Goal: Transaction & Acquisition: Purchase product/service

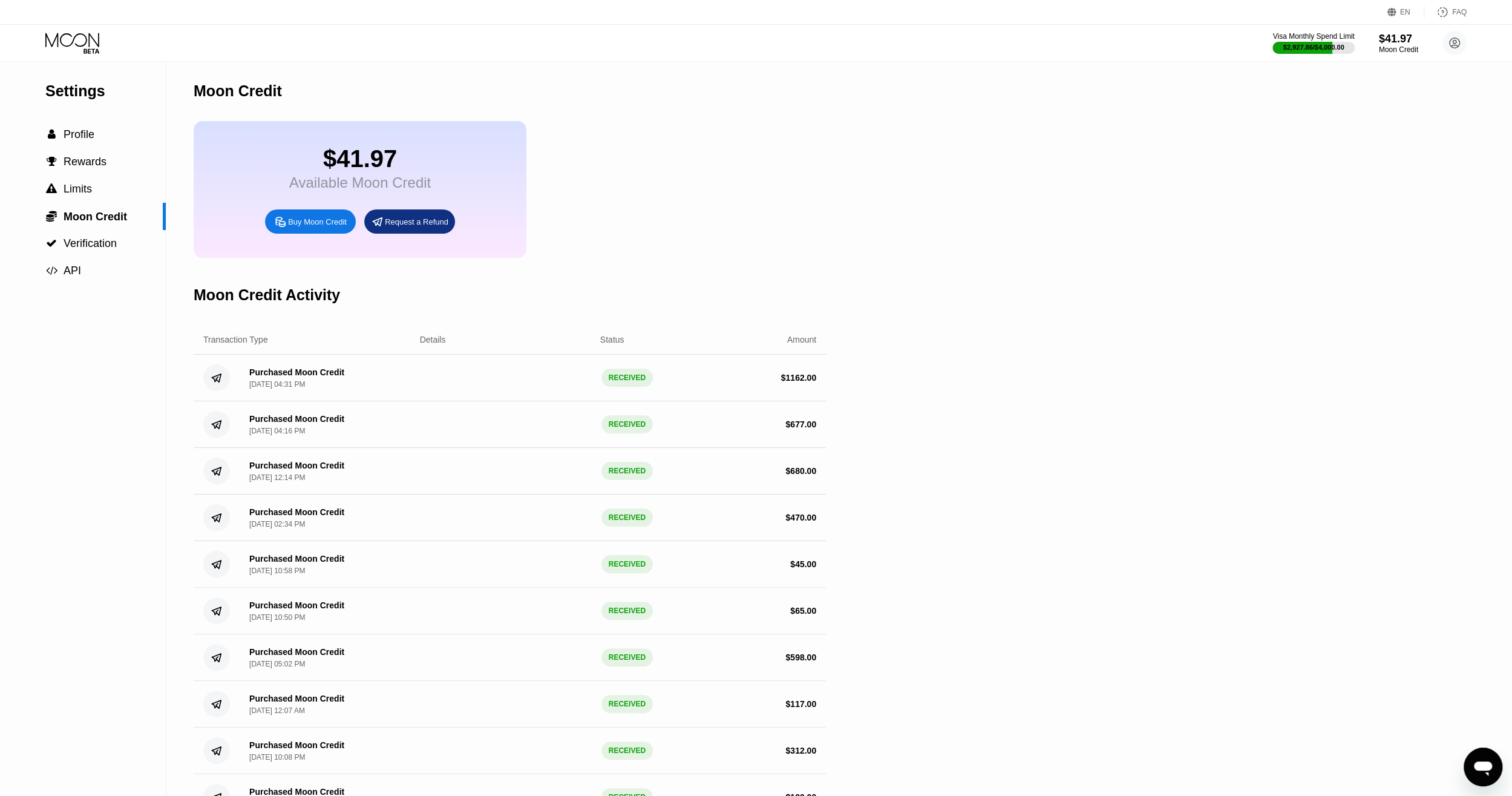
drag, startPoint x: 1157, startPoint y: 139, endPoint x: 1155, endPoint y: 146, distance: 7.3
click at [311, 227] on div "Buy Moon Credit" at bounding box center [317, 222] width 59 height 10
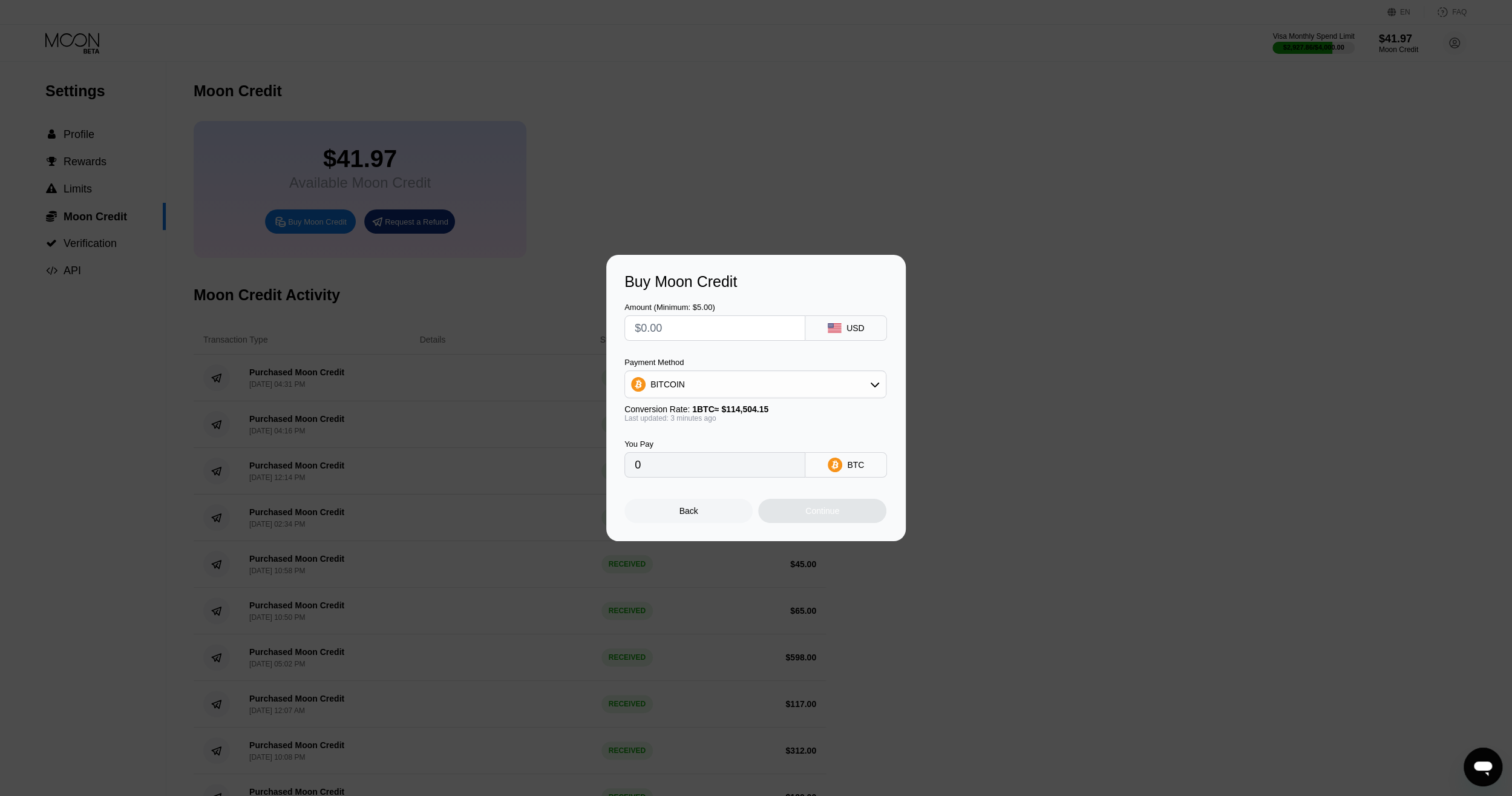
click at [724, 325] on input "text" at bounding box center [715, 327] width 160 height 24
type input "$2"
type input "0.00001747"
type input "$20"
type input "0.00017467"
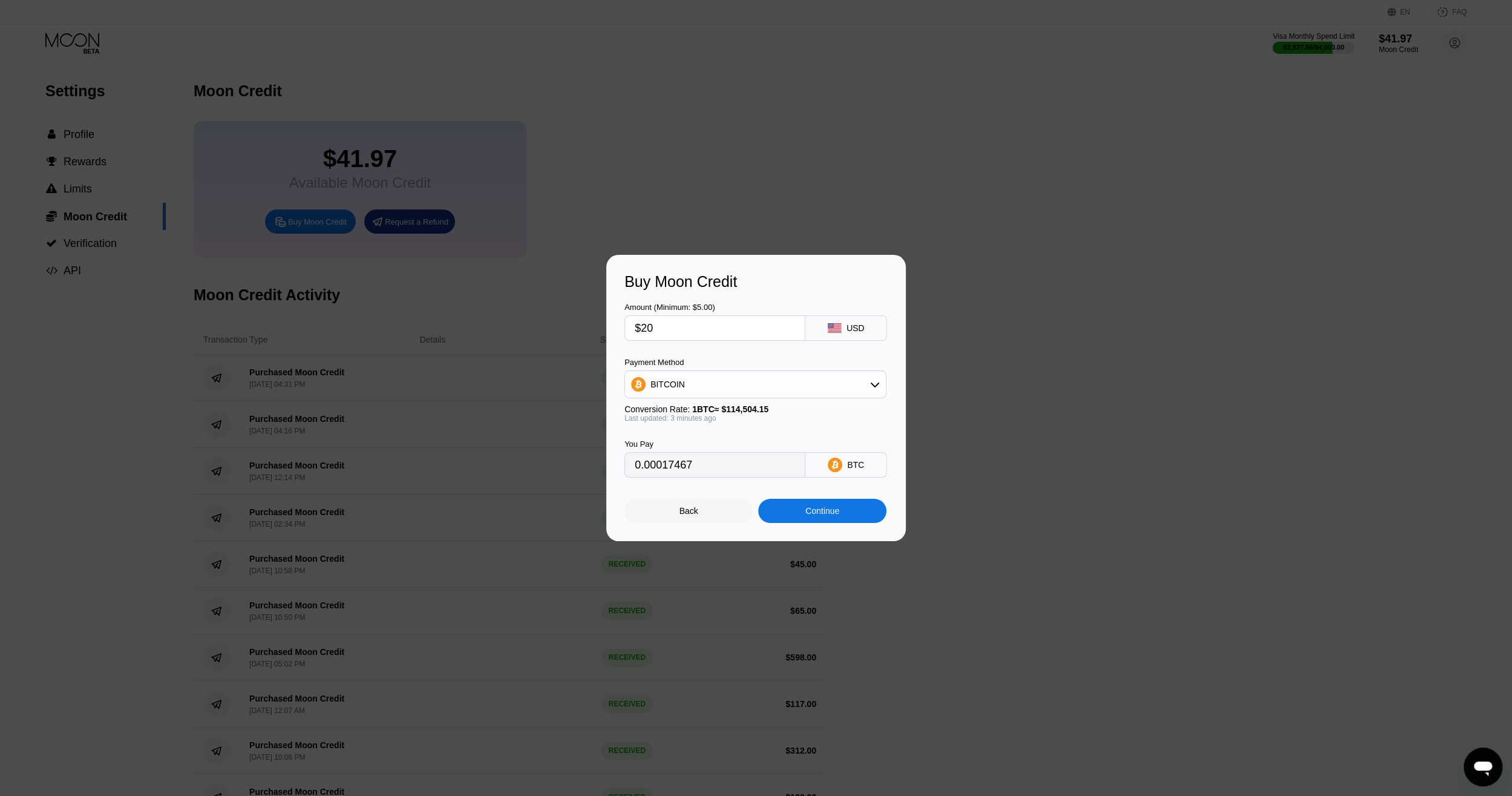
type input "$205"
type input "0.00179033"
type input "$205"
click at [829, 522] on div "Continue" at bounding box center [822, 510] width 128 height 24
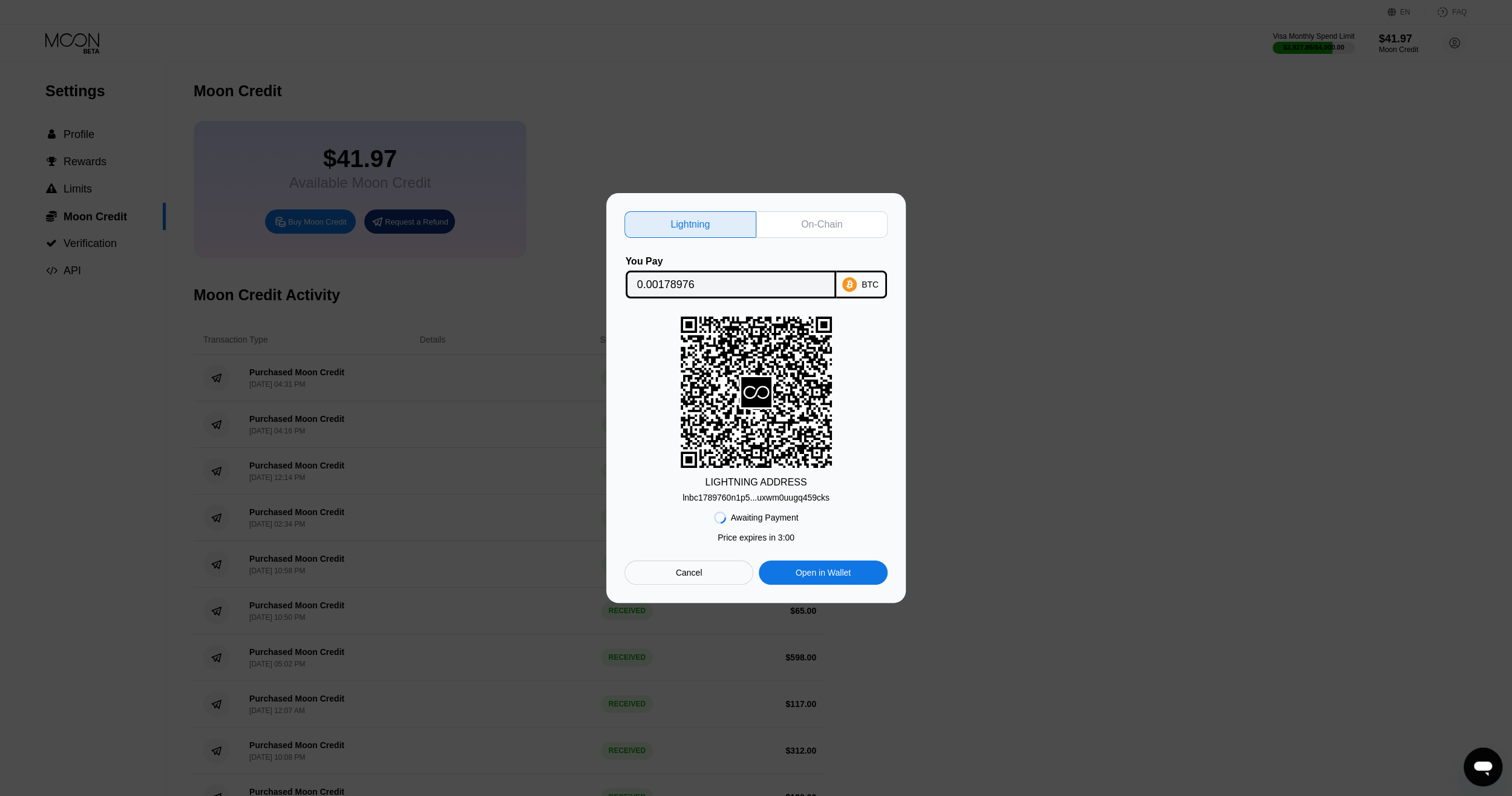
click at [834, 219] on div "On-Chain" at bounding box center [821, 224] width 41 height 12
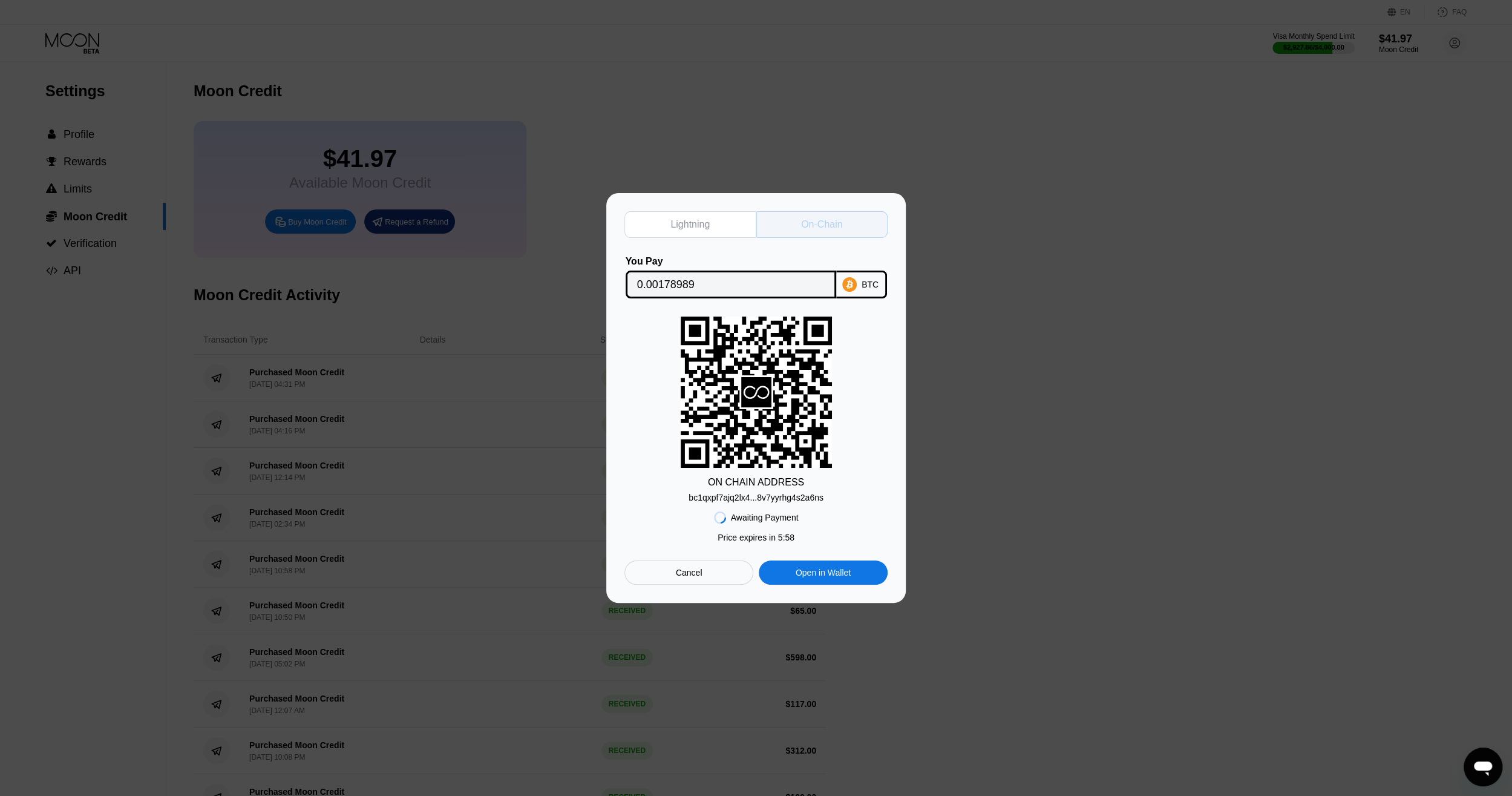
click at [796, 221] on div "On-Chain" at bounding box center [822, 224] width 132 height 27
click at [753, 494] on div "bc1qxpf7ajq2lx4...8v7yyrhg4s2a6ns" at bounding box center [755, 497] width 135 height 9
click at [656, 278] on input "0.00178989" at bounding box center [731, 284] width 188 height 24
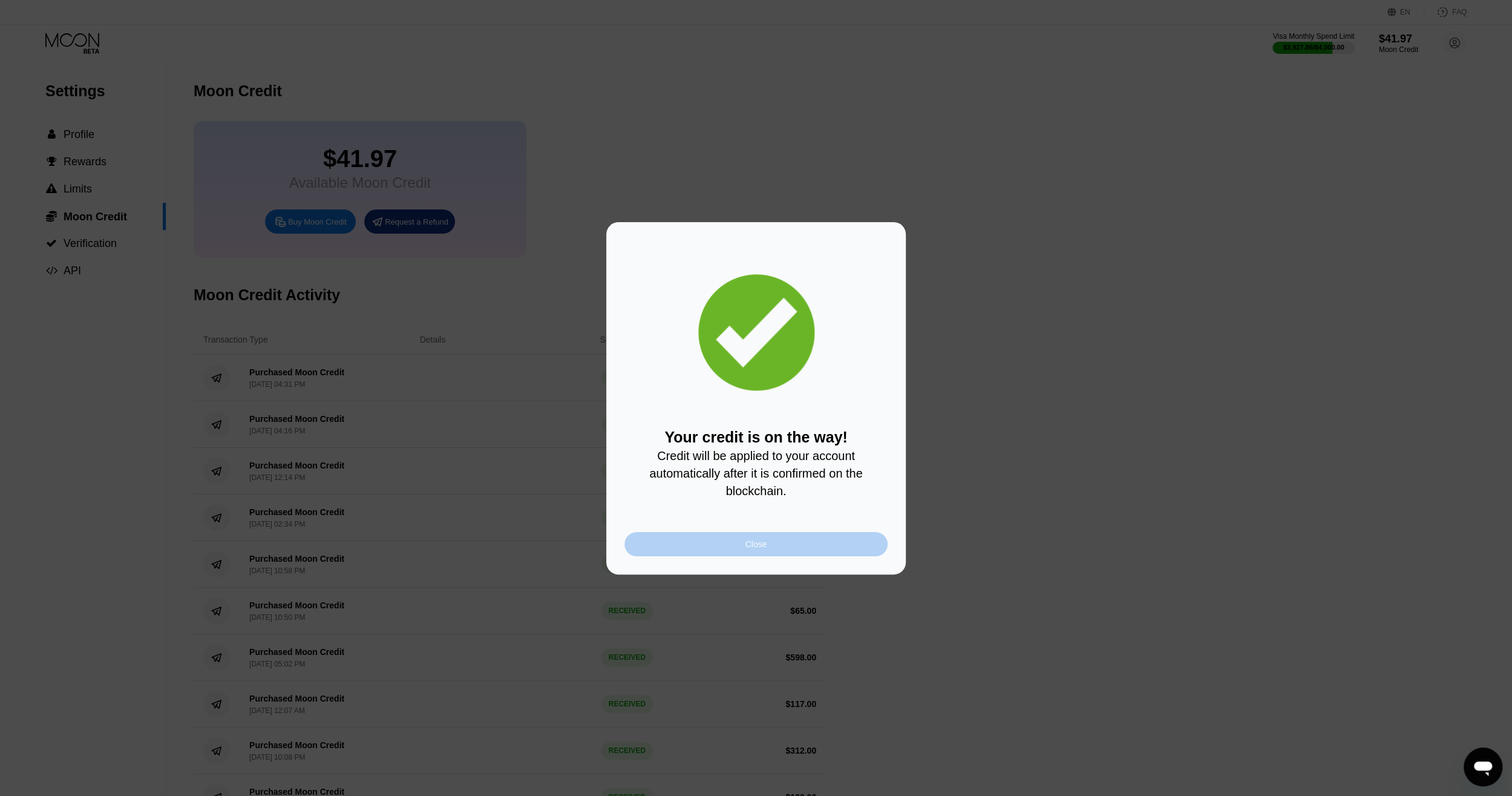
click at [787, 552] on div "Close" at bounding box center [756, 544] width 263 height 24
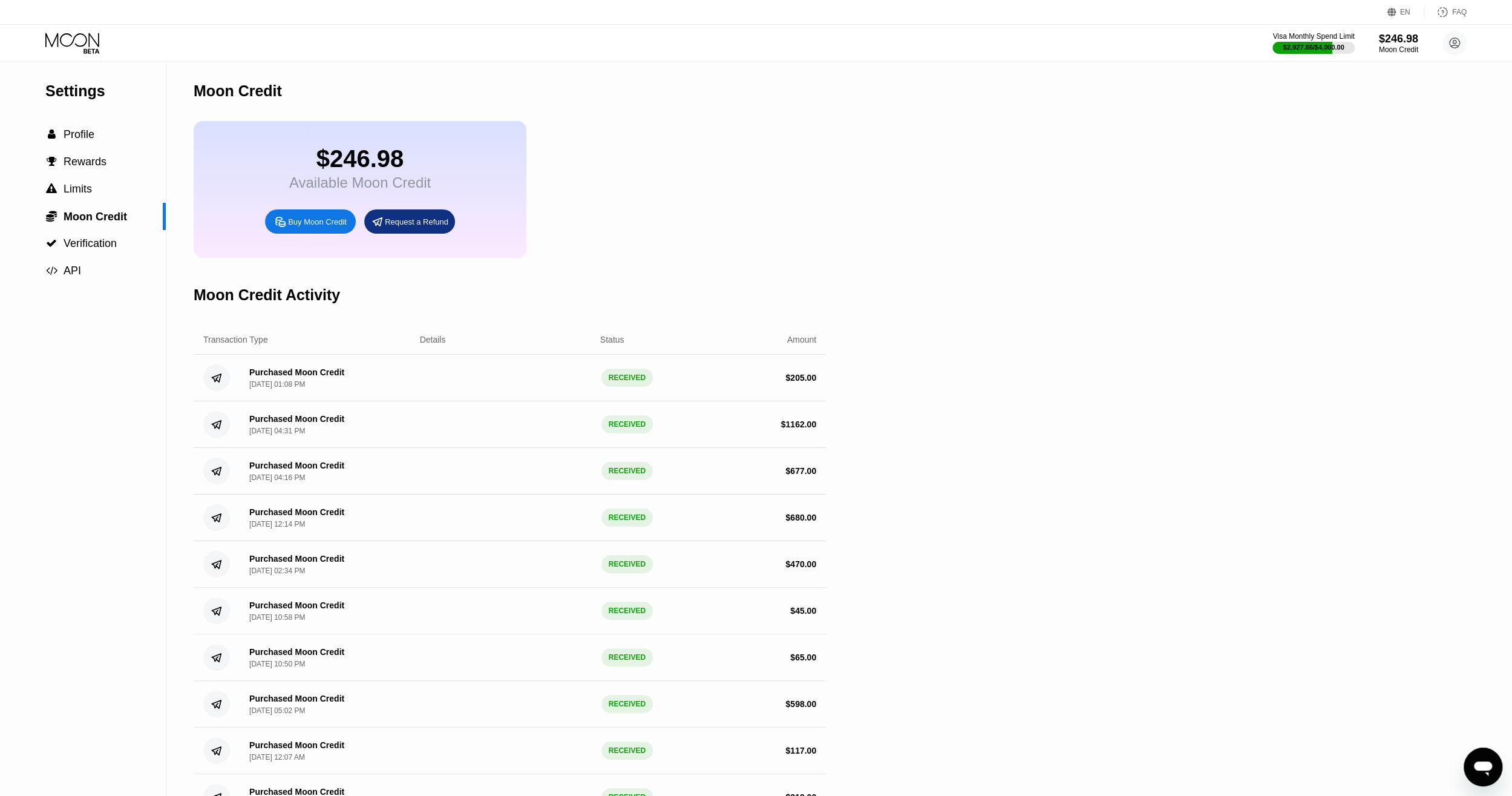
click at [75, 41] on icon at bounding box center [73, 43] width 56 height 21
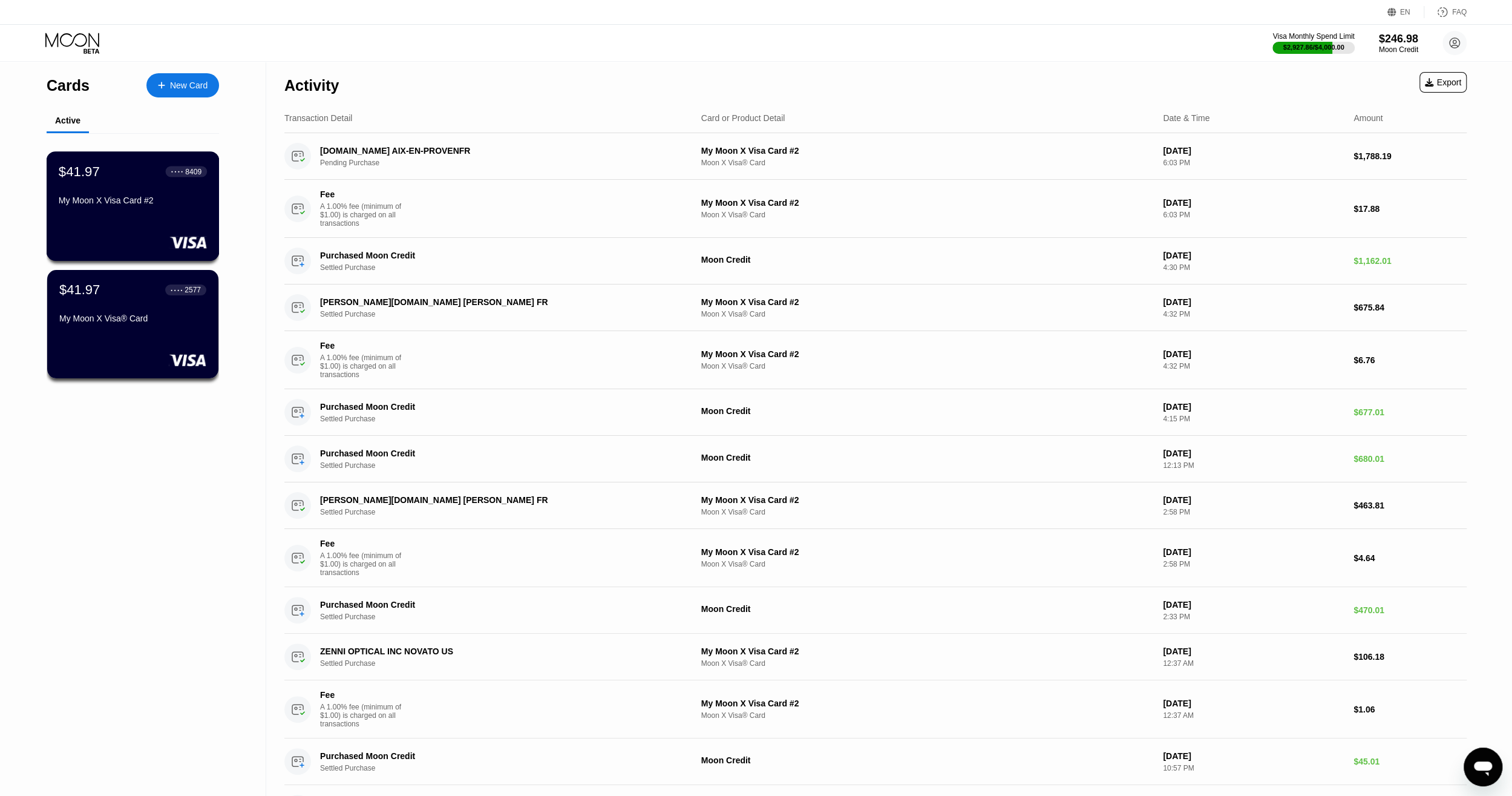
click at [124, 179] on div "$41.97 ● ● ● ● 8409" at bounding box center [133, 172] width 148 height 16
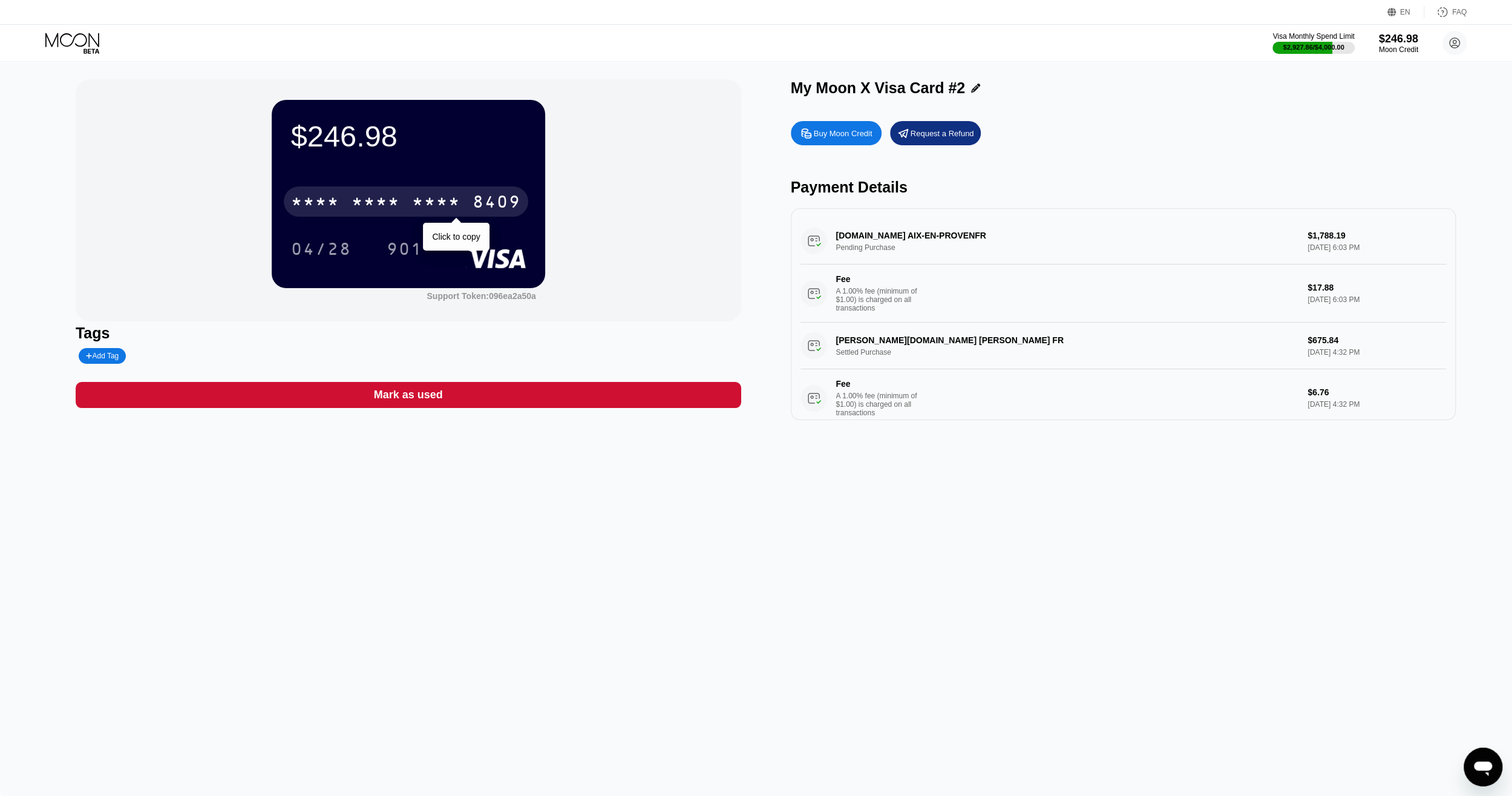
click at [436, 198] on div "* * * *" at bounding box center [436, 203] width 49 height 20
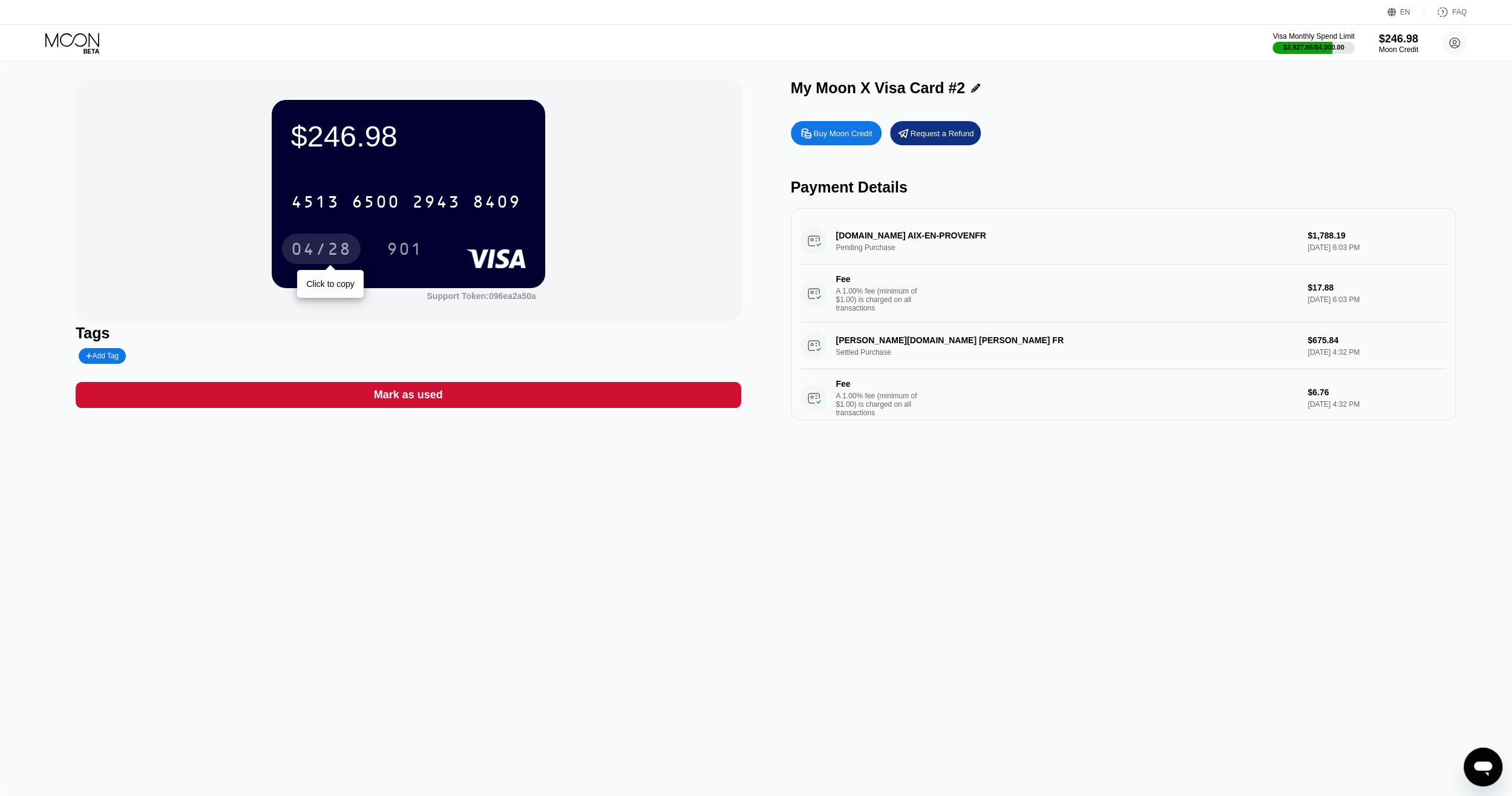
click at [309, 253] on div "04/28" at bounding box center [321, 250] width 60 height 20
click at [415, 253] on div "901" at bounding box center [405, 250] width 36 height 20
